Goal: Check status: Check status

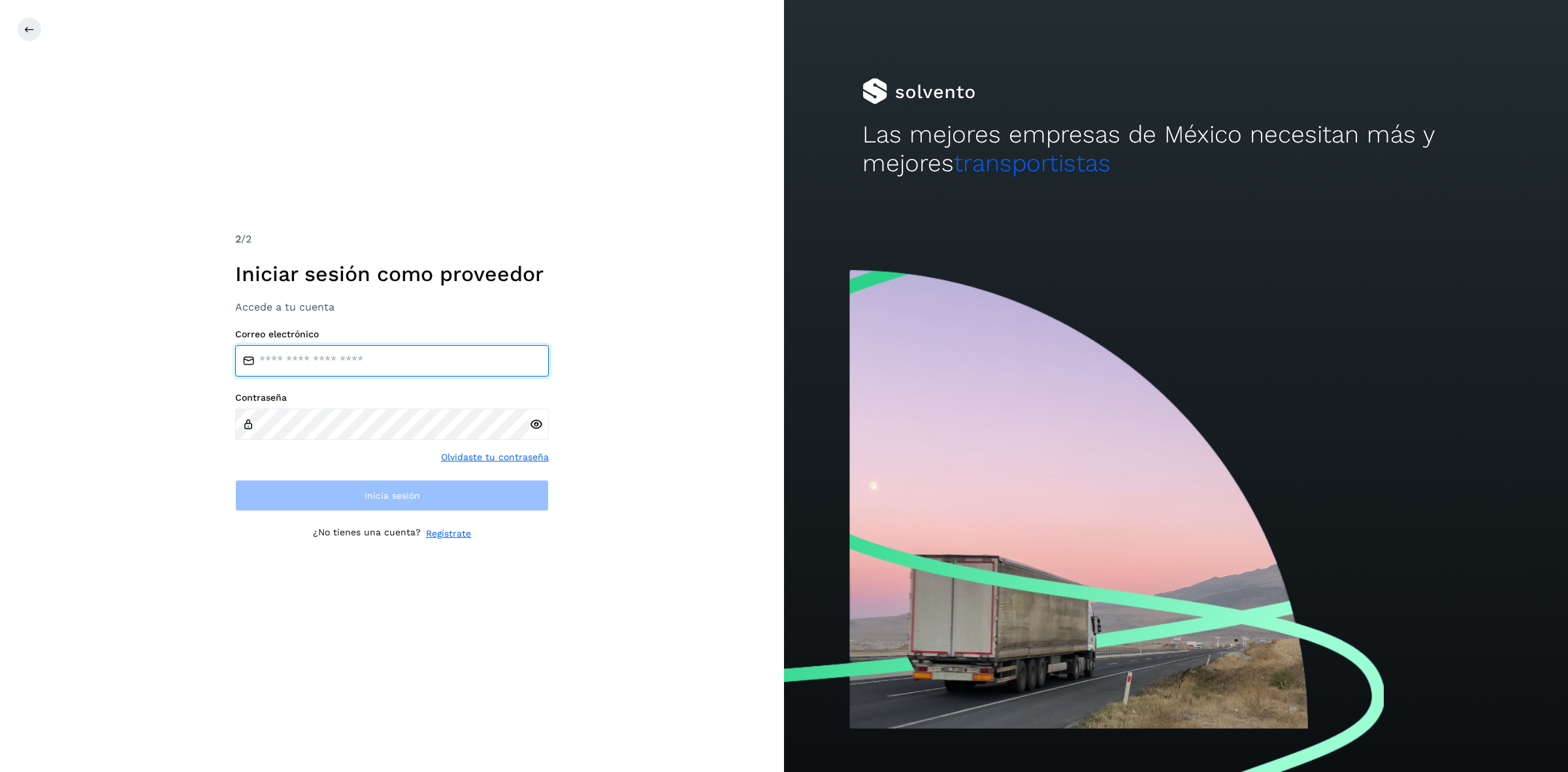
type input "**********"
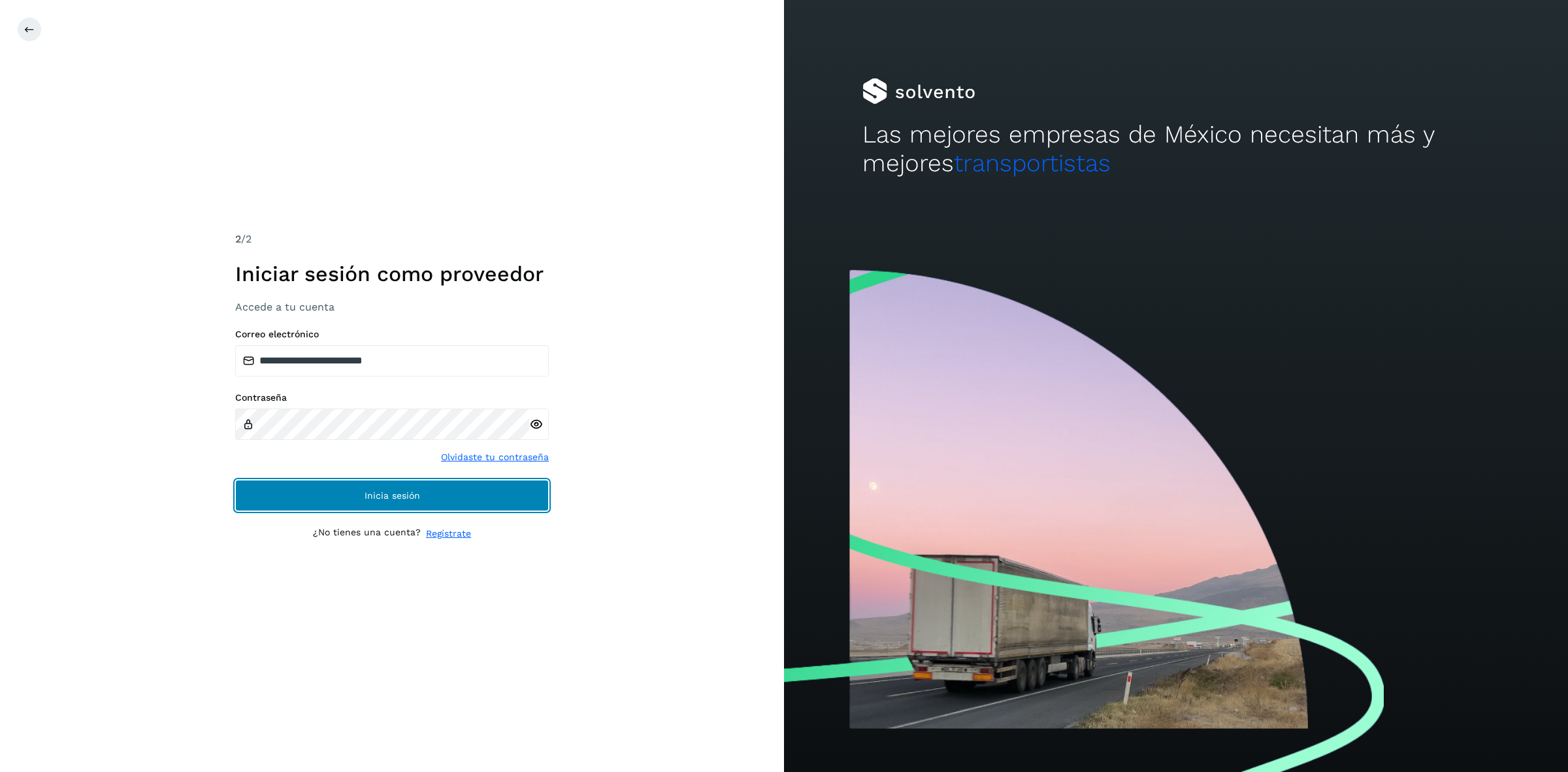
click at [300, 488] on button "Inicia sesión" at bounding box center [392, 495] width 314 height 31
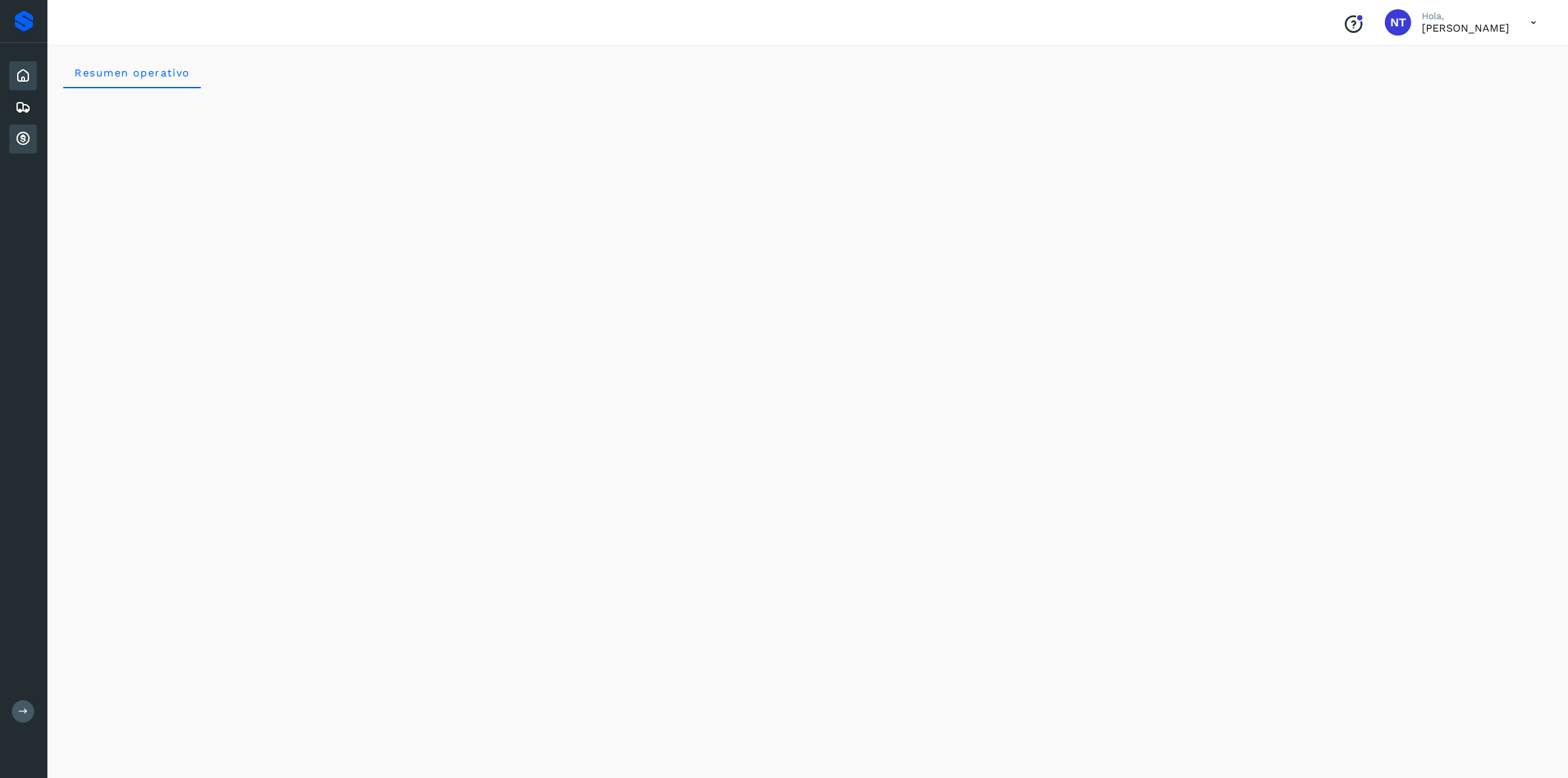
click at [22, 139] on icon at bounding box center [23, 139] width 16 height 16
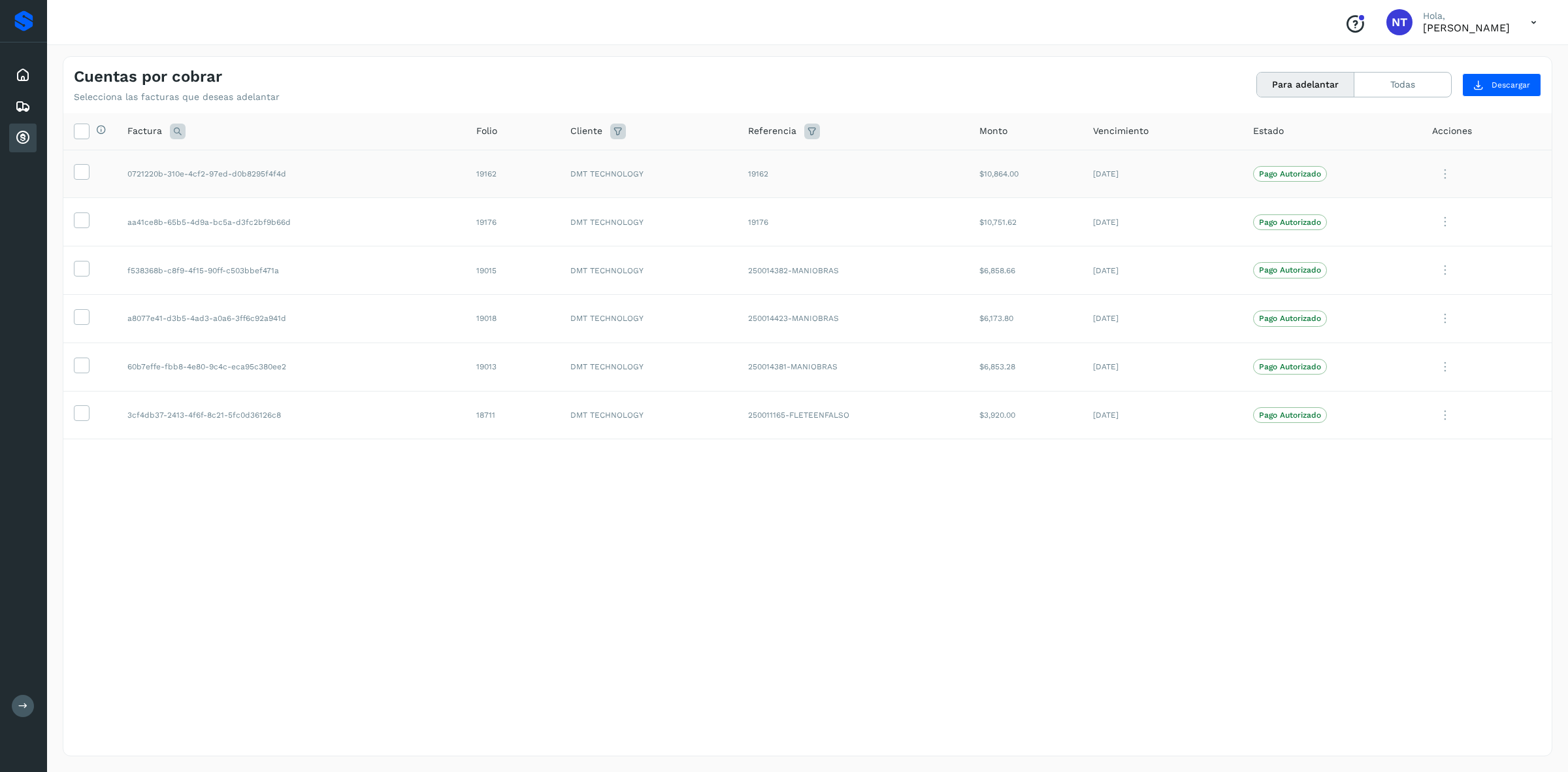
click at [479, 171] on td "19162" at bounding box center [513, 174] width 94 height 49
copy td "19162"
click at [488, 222] on td "19176" at bounding box center [513, 223] width 94 height 49
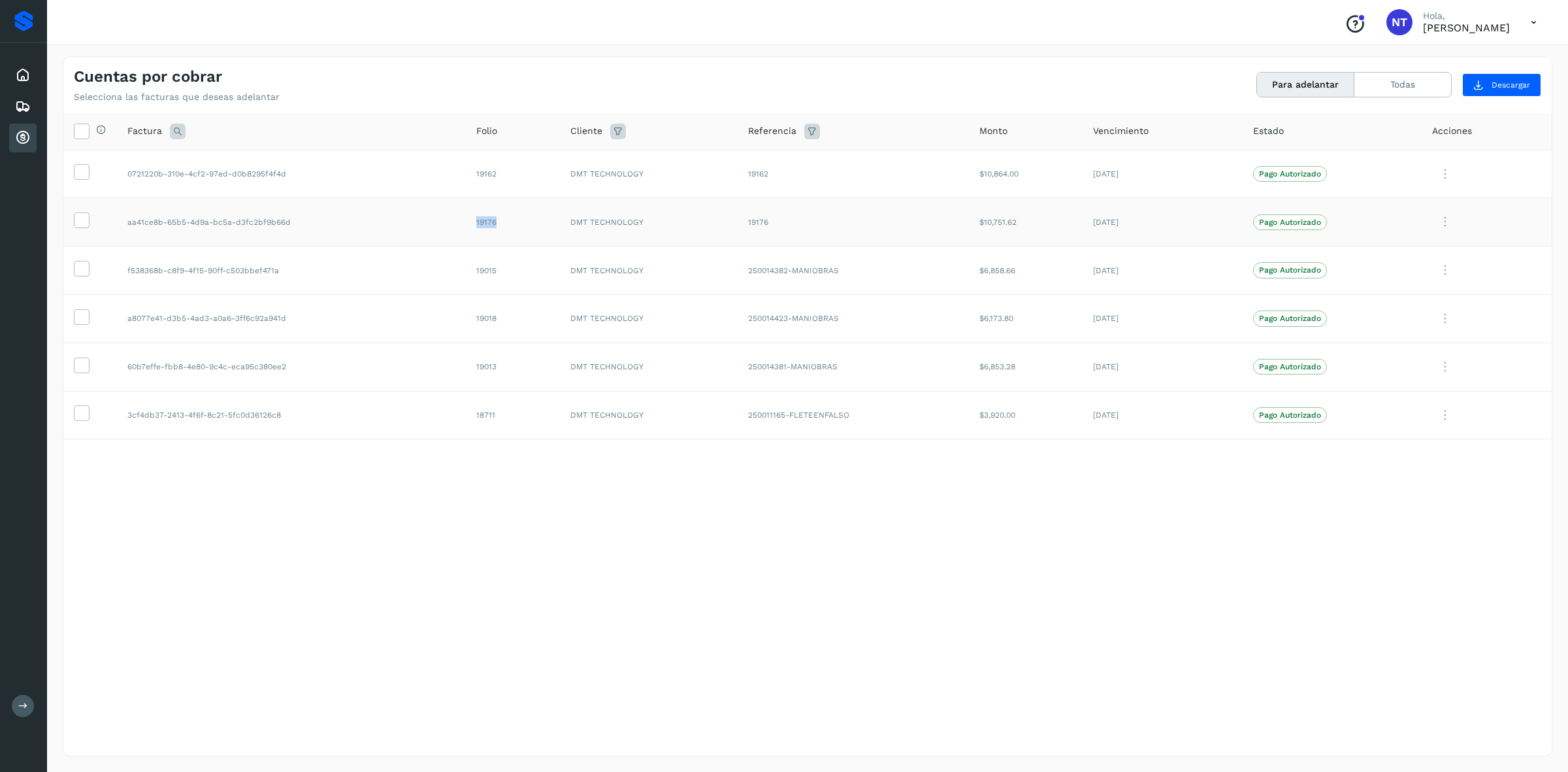
copy td "19176"
